Goal: Check status: Check status

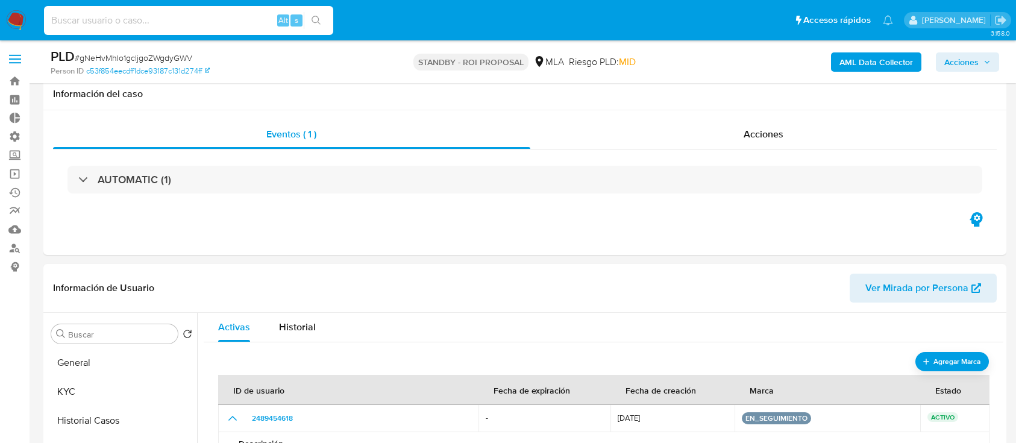
select select "10"
click at [213, 18] on input at bounding box center [188, 21] width 289 height 16
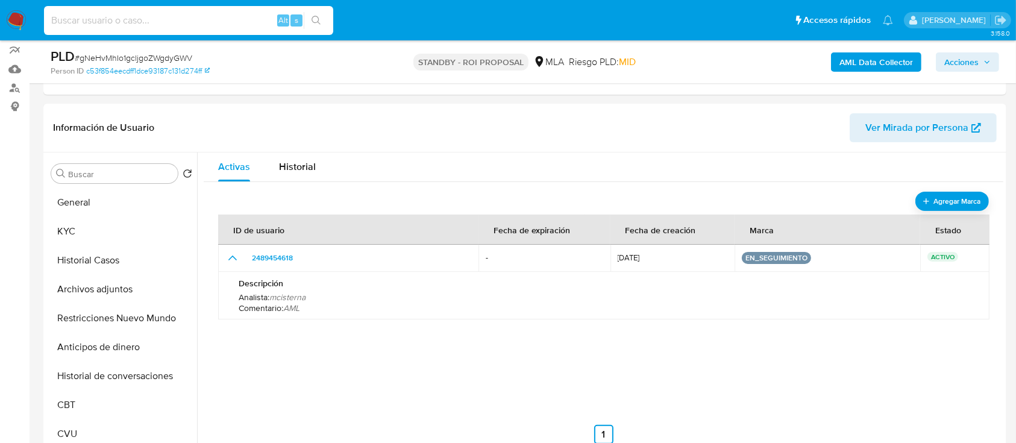
scroll to position [567, 0]
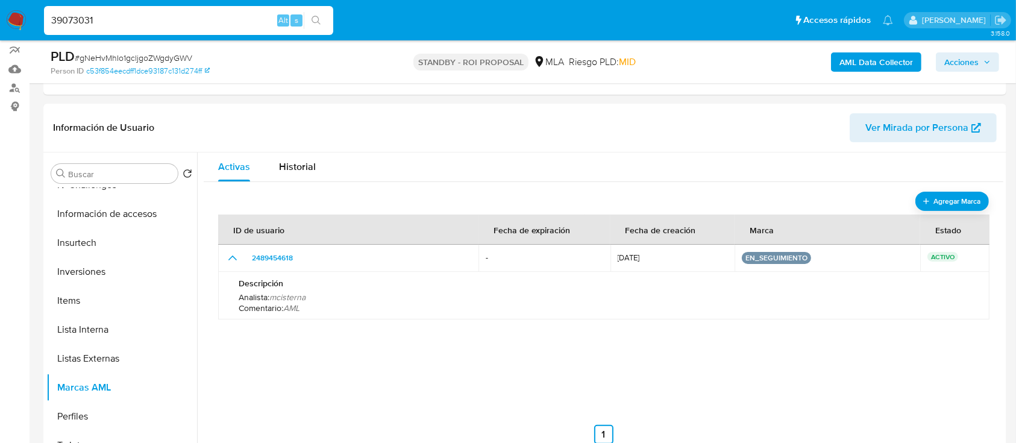
type input "39073031"
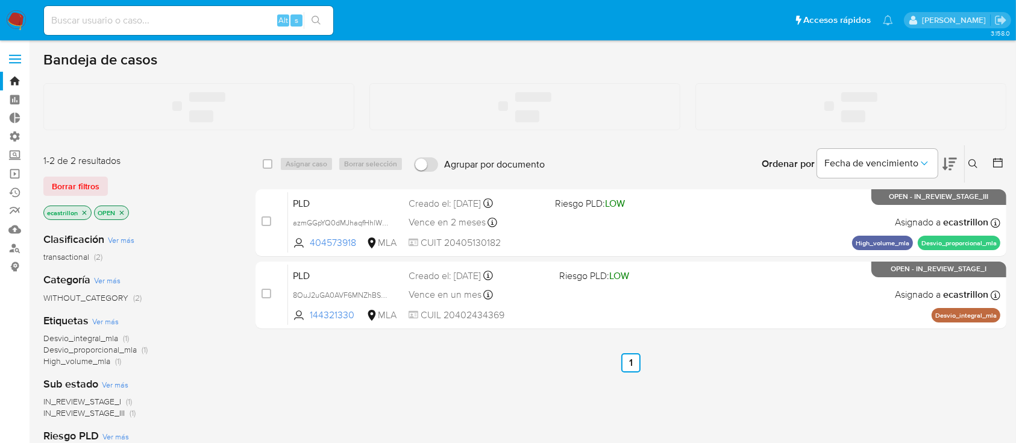
click at [135, 13] on input at bounding box center [188, 21] width 289 height 16
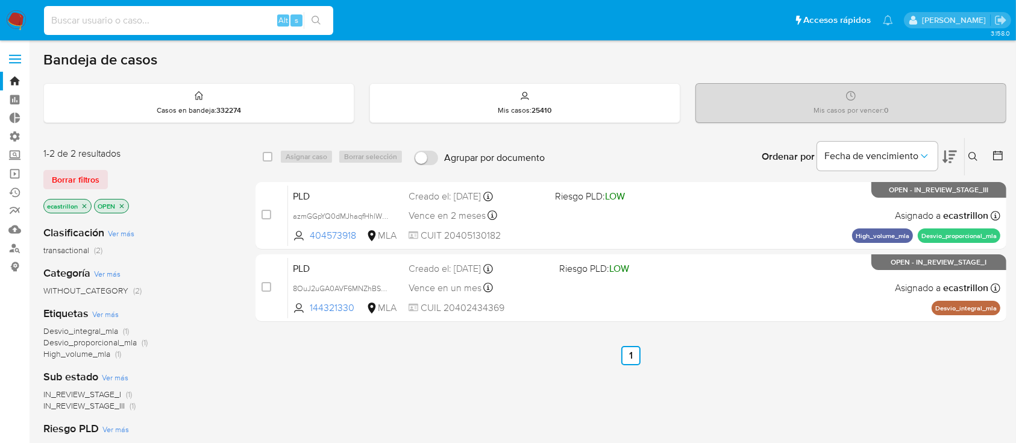
paste input "39073031"
type input "39073031"
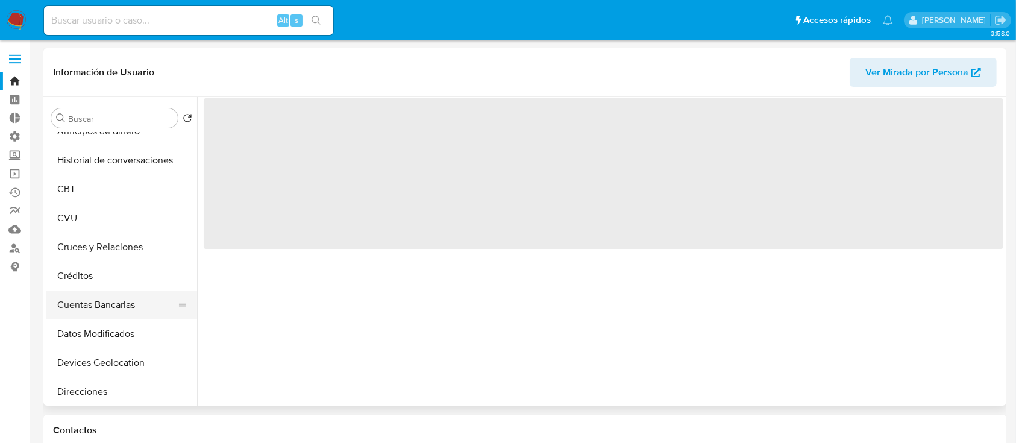
scroll to position [482, 0]
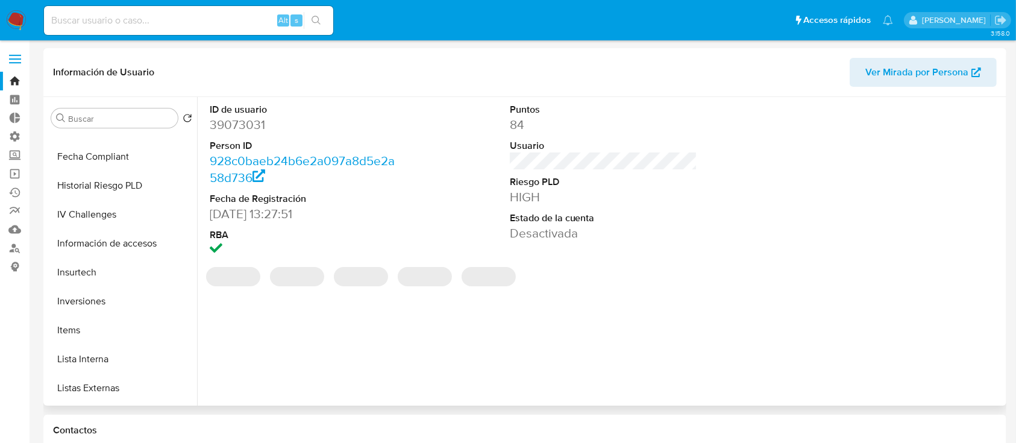
select select "10"
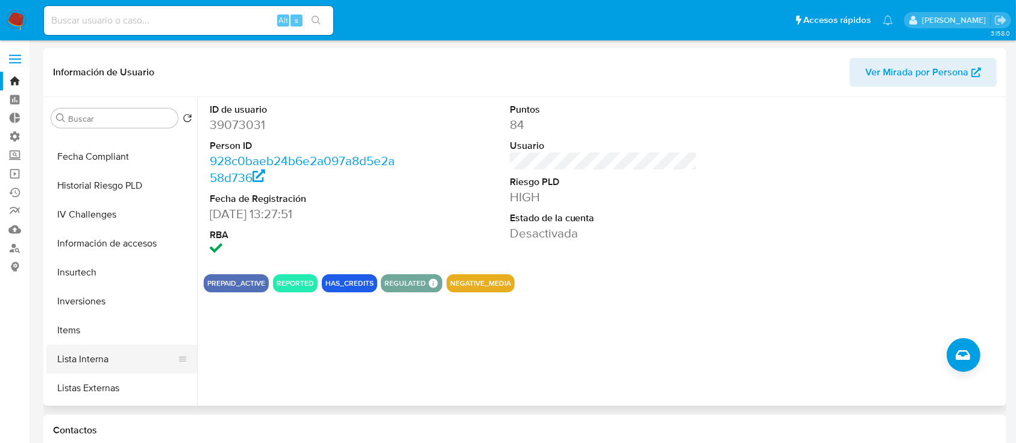
click at [112, 348] on button "Lista Interna" at bounding box center [116, 359] width 141 height 29
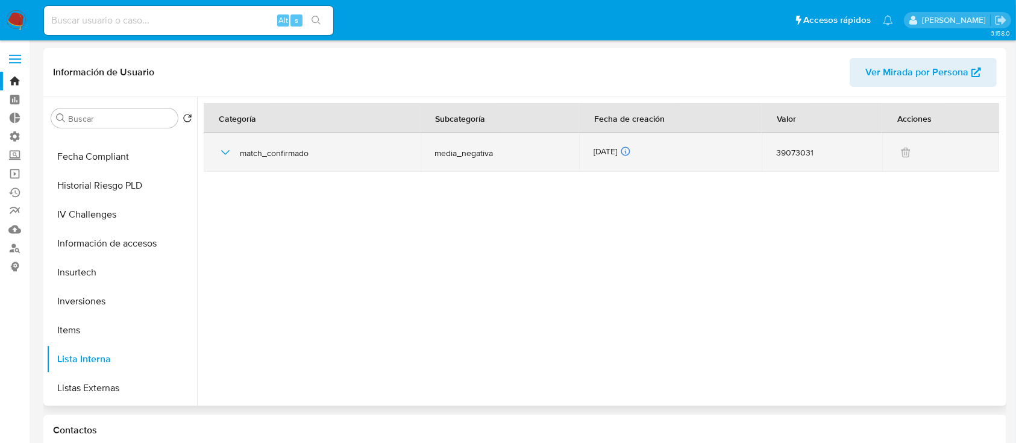
click at [222, 146] on icon "button" at bounding box center [225, 152] width 14 height 14
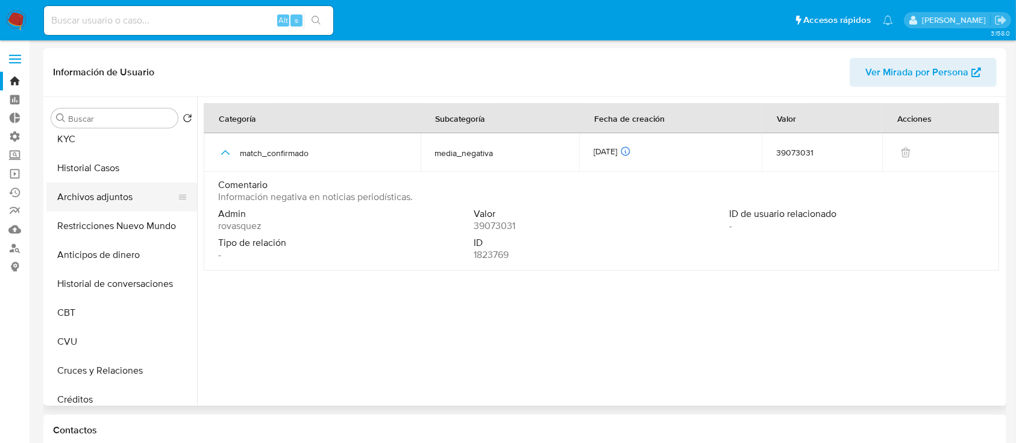
scroll to position [0, 0]
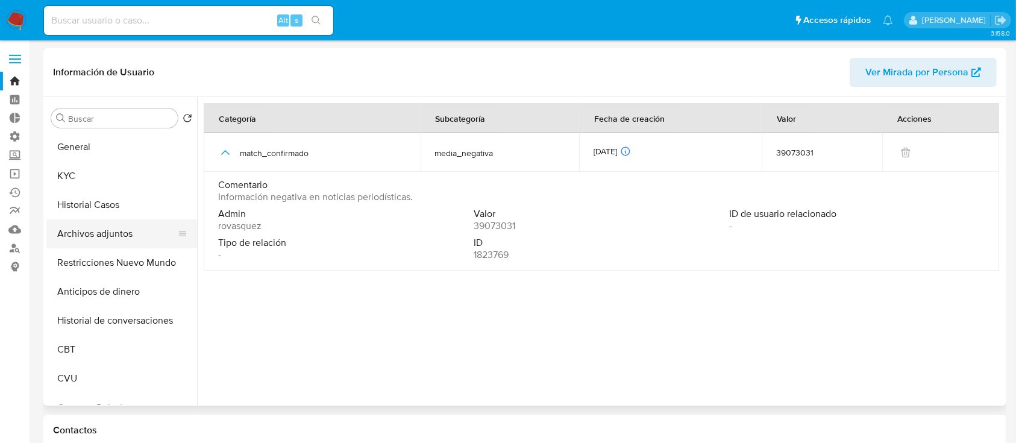
click at [111, 243] on button "Archivos adjuntos" at bounding box center [116, 233] width 141 height 29
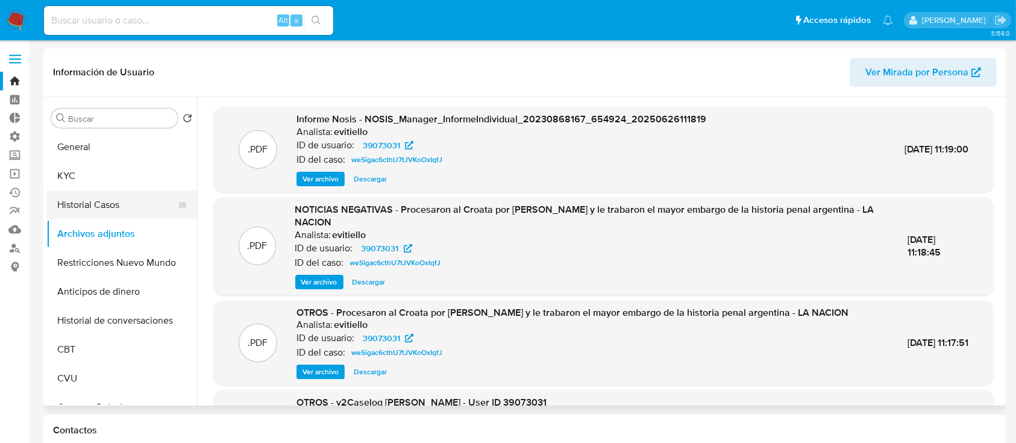
click at [130, 198] on button "Historial Casos" at bounding box center [116, 204] width 141 height 29
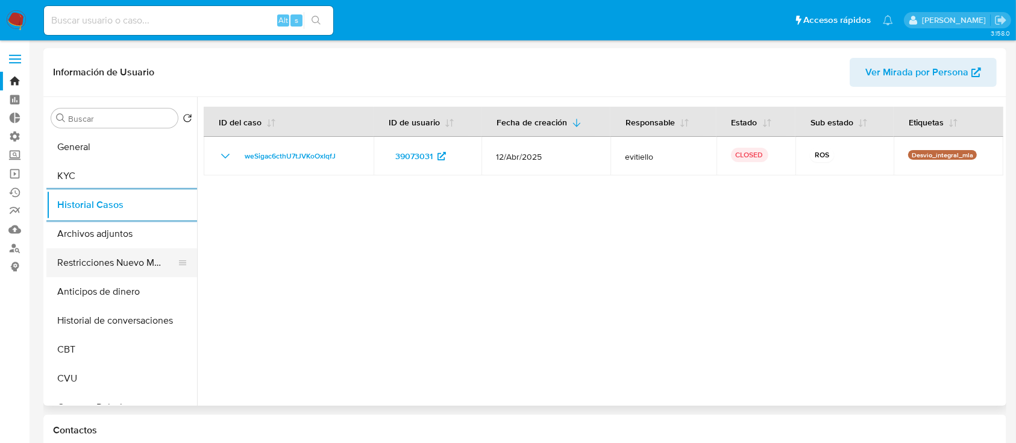
click at [101, 252] on button "Restricciones Nuevo Mundo" at bounding box center [116, 262] width 141 height 29
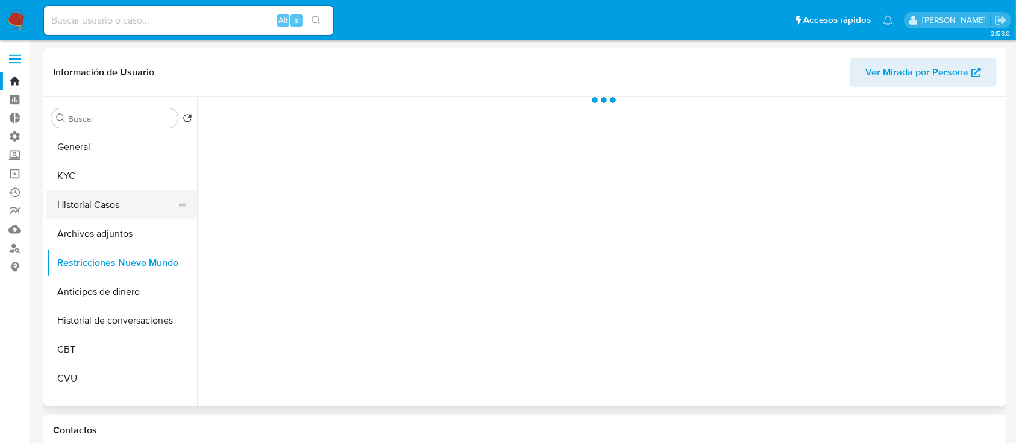
click at [92, 214] on button "Historial Casos" at bounding box center [116, 204] width 141 height 29
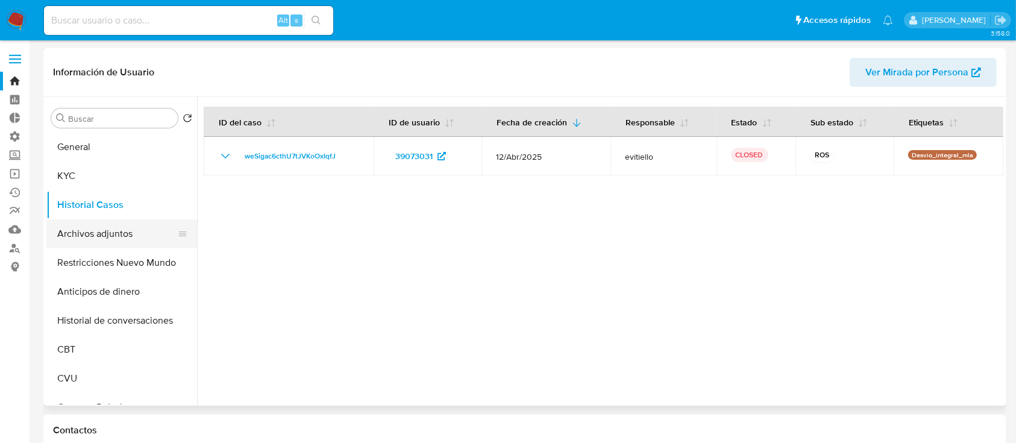
click at [93, 232] on button "Archivos adjuntos" at bounding box center [116, 233] width 141 height 29
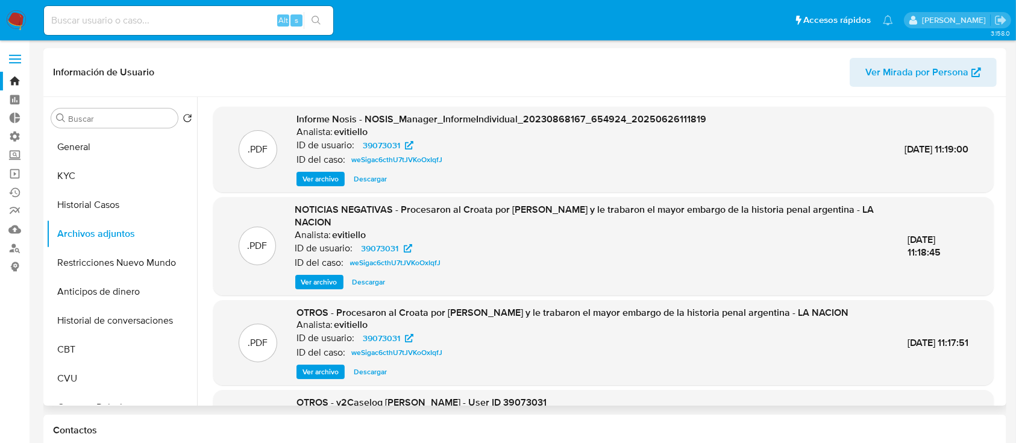
click at [319, 284] on span "Ver archivo" at bounding box center [319, 282] width 36 height 12
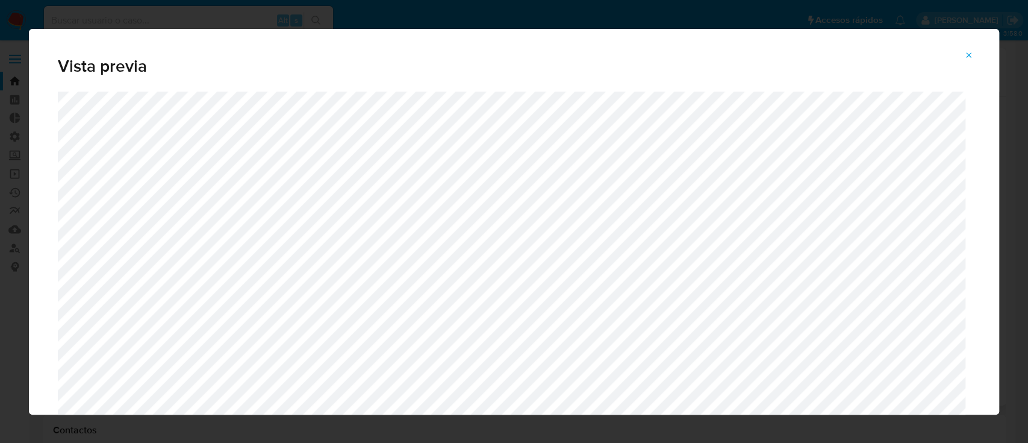
click at [967, 58] on icon "Attachment preview" at bounding box center [969, 56] width 10 height 10
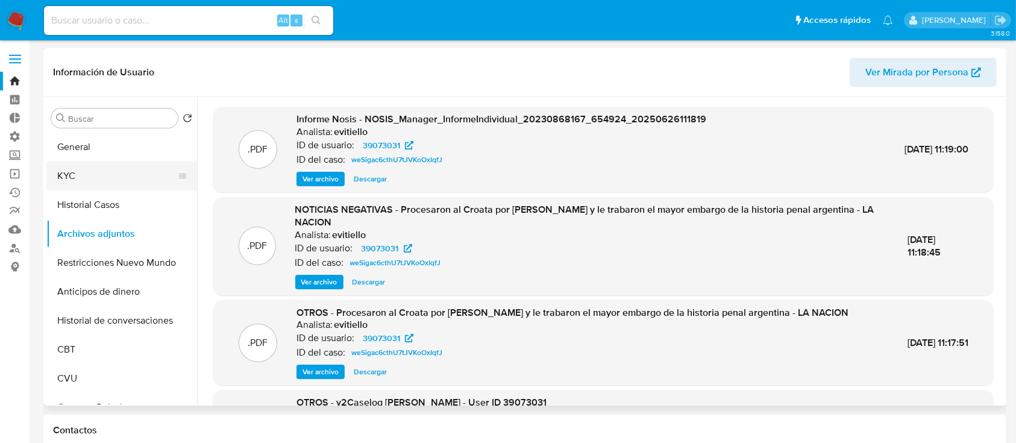
drag, startPoint x: 114, startPoint y: 128, endPoint x: 92, endPoint y: 176, distance: 52.5
click at [114, 128] on div "Buscar Volver al orden por defecto General KYC Historial Casos Archivos adjunto…" at bounding box center [121, 252] width 151 height 307
click at [95, 153] on button "General" at bounding box center [116, 147] width 141 height 29
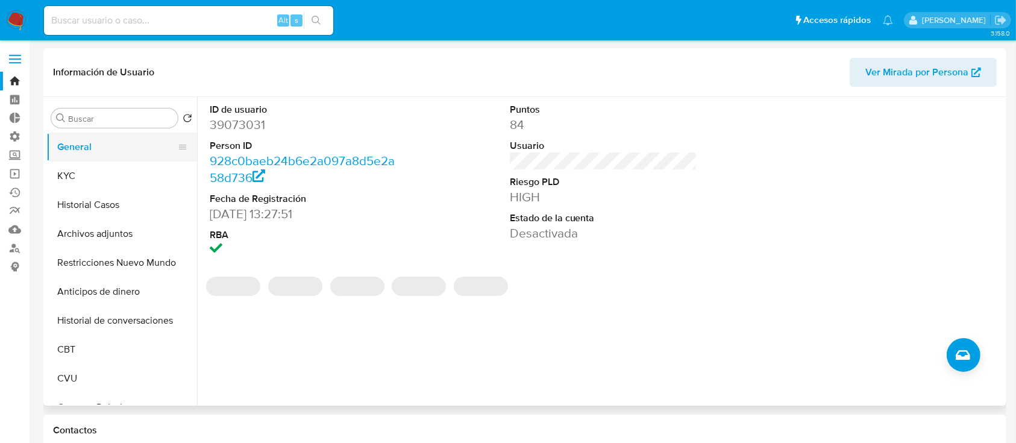
click at [96, 158] on button "General" at bounding box center [116, 147] width 141 height 29
click at [118, 188] on button "KYC" at bounding box center [116, 175] width 141 height 29
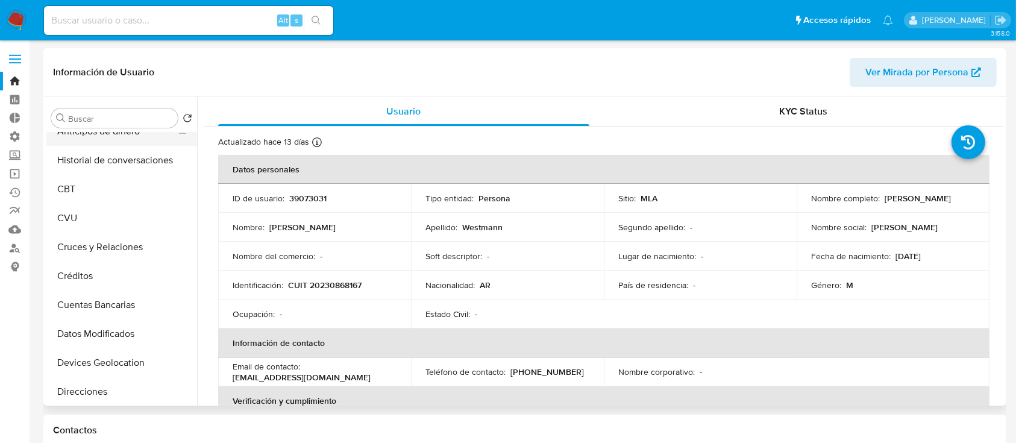
scroll to position [321, 0]
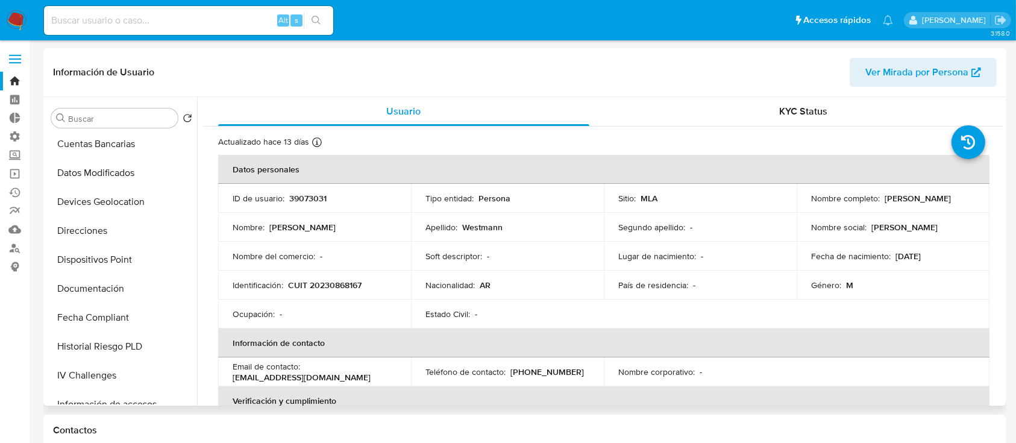
click at [87, 298] on button "Documentación" at bounding box center [121, 288] width 151 height 29
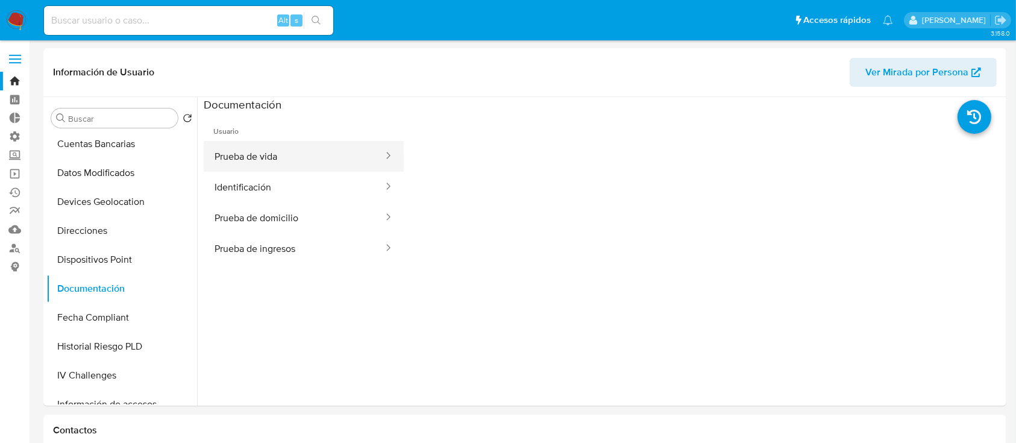
drag, startPoint x: 352, startPoint y: 163, endPoint x: 348, endPoint y: 170, distance: 7.5
click at [348, 170] on button "Prueba de vida" at bounding box center [294, 156] width 181 height 31
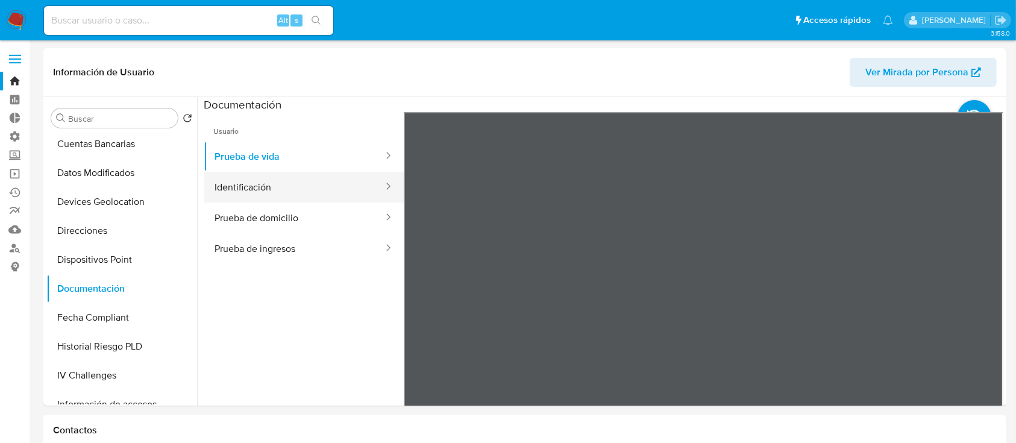
click at [324, 175] on button "Identificación" at bounding box center [294, 187] width 181 height 31
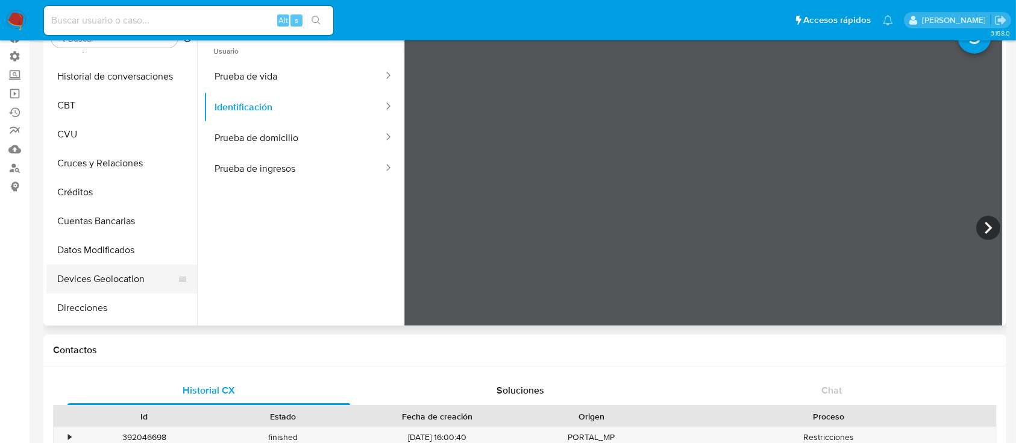
scroll to position [80, 0]
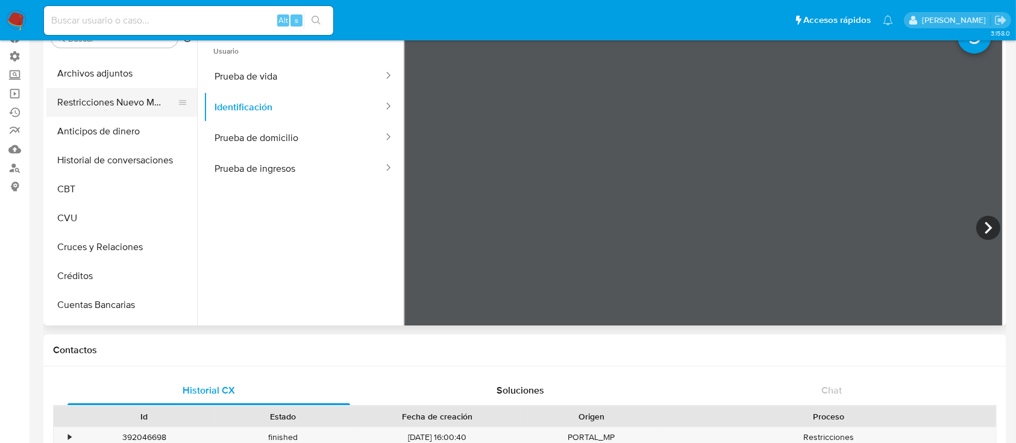
click at [129, 99] on button "Restricciones Nuevo Mundo" at bounding box center [116, 102] width 141 height 29
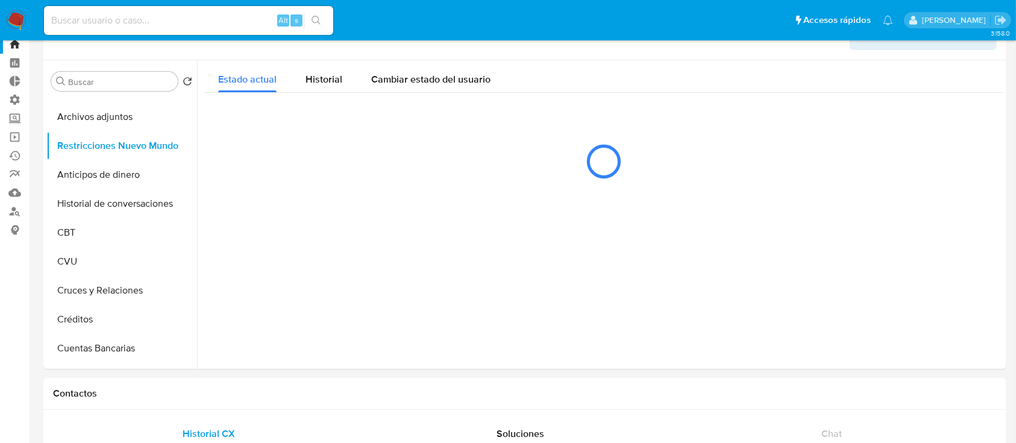
scroll to position [0, 0]
